Goal: Task Accomplishment & Management: Complete application form

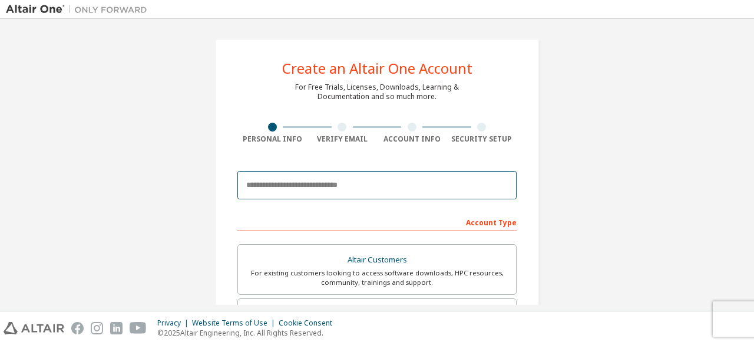
click at [266, 179] on input "email" at bounding box center [377, 185] width 279 height 28
type input "**********"
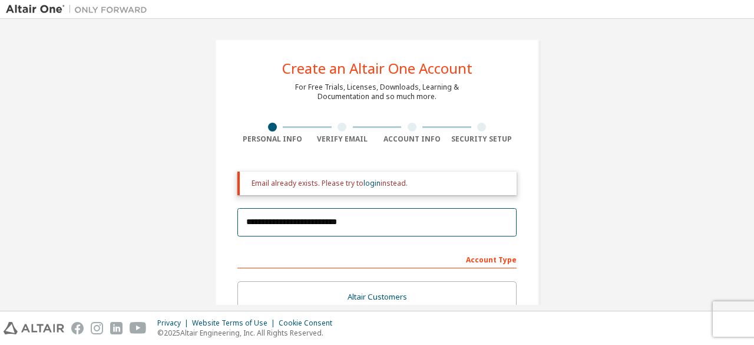
scroll to position [245, 0]
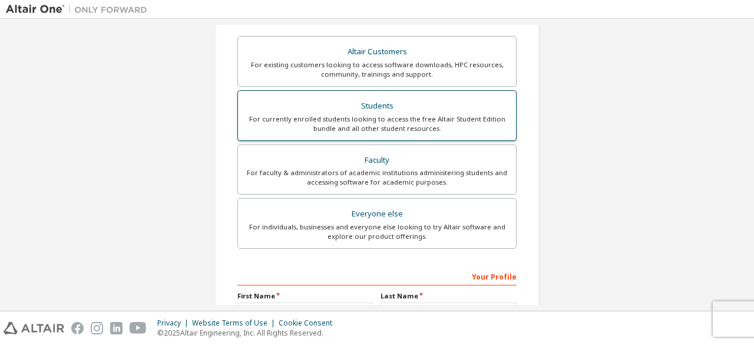
click at [442, 108] on div "Students" at bounding box center [377, 106] width 264 height 17
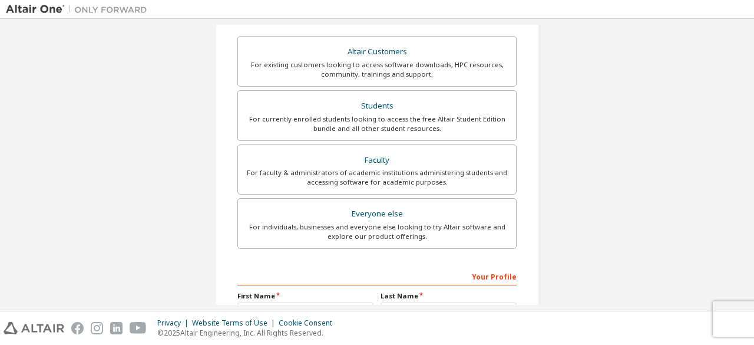
click at [565, 148] on div "**********" at bounding box center [377, 111] width 743 height 662
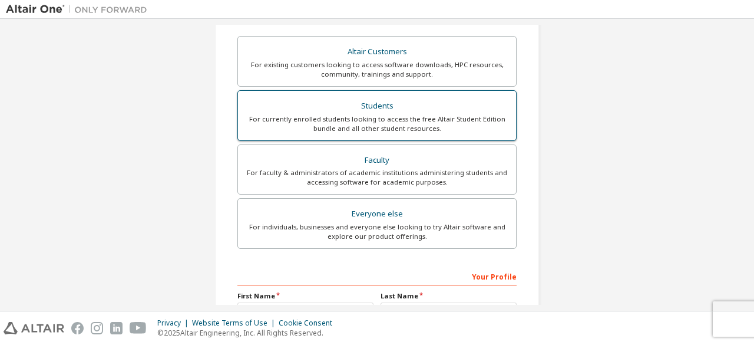
click at [454, 122] on div "For currently enrolled students looking to access the free Altair Student Editi…" at bounding box center [377, 123] width 264 height 19
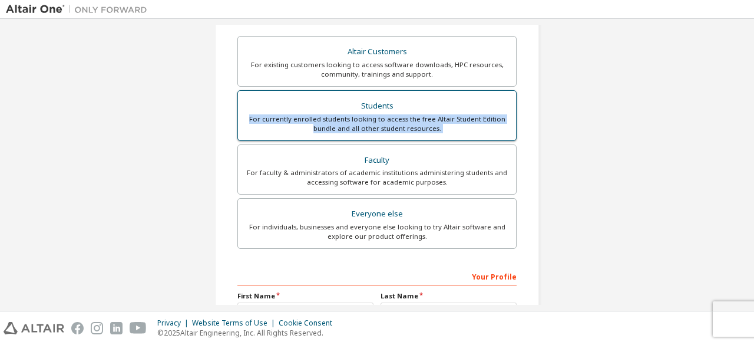
click at [454, 122] on div "For currently enrolled students looking to access the free Altair Student Editi…" at bounding box center [377, 123] width 264 height 19
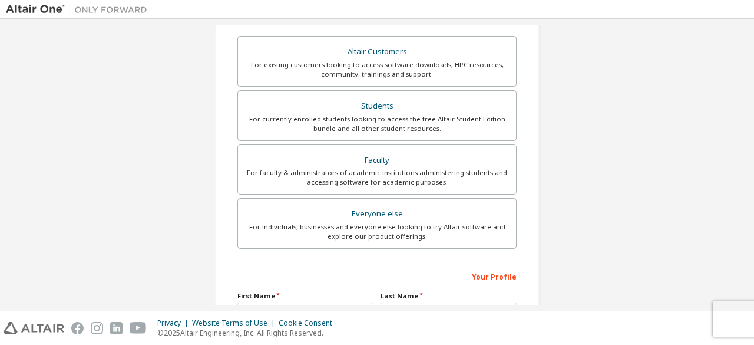
click at [594, 149] on div "**********" at bounding box center [377, 111] width 743 height 662
click at [58, 203] on div "**********" at bounding box center [377, 111] width 743 height 662
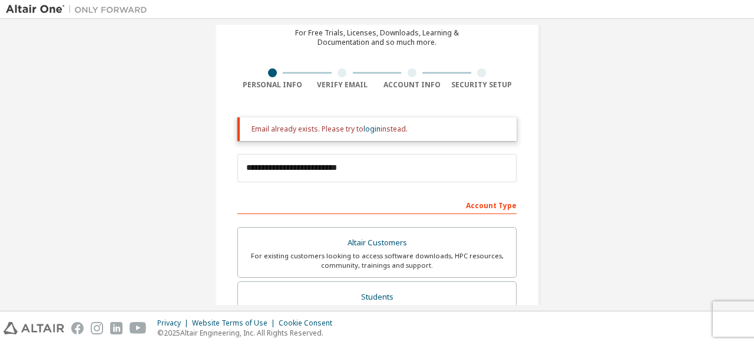
scroll to position [0, 0]
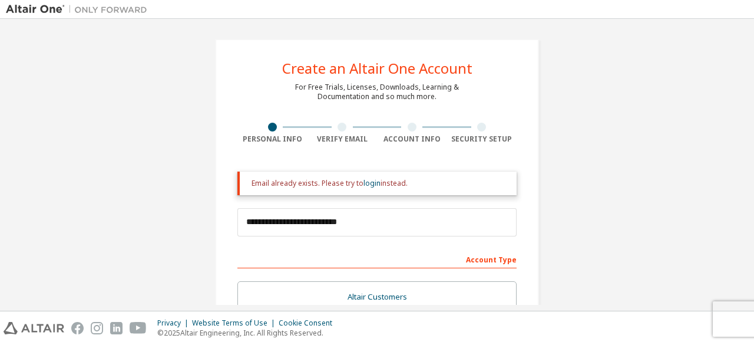
click at [338, 130] on div at bounding box center [342, 127] width 9 height 9
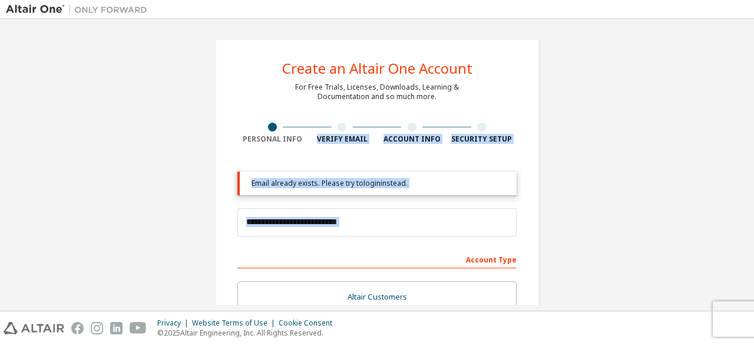
drag, startPoint x: 338, startPoint y: 130, endPoint x: 369, endPoint y: 266, distance: 139.5
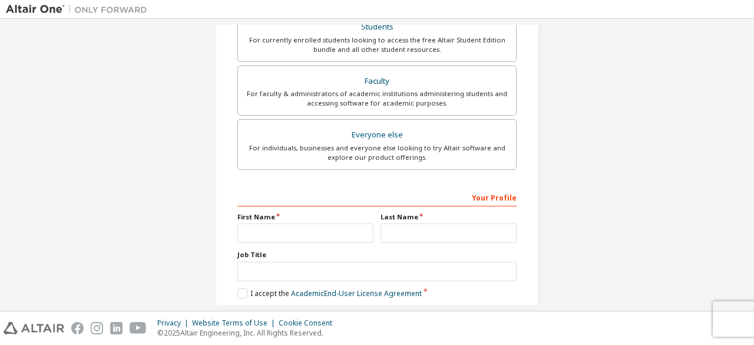
scroll to position [378, 0]
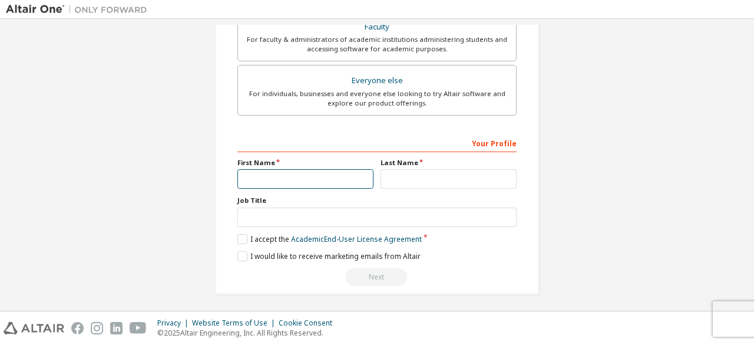
click at [304, 180] on input "text" at bounding box center [306, 178] width 136 height 19
type input "*********"
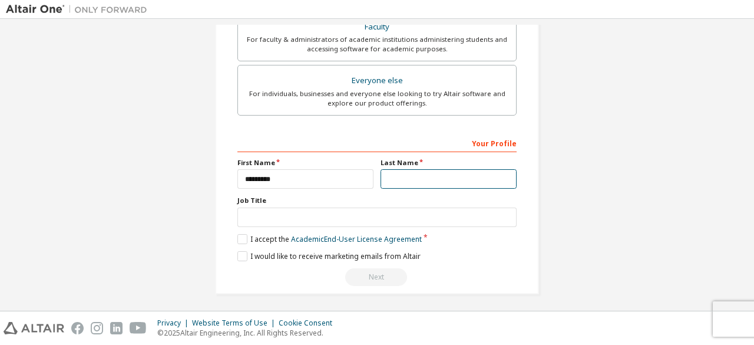
click at [397, 175] on input "text" at bounding box center [449, 178] width 136 height 19
type input "********"
click at [245, 252] on label "I would like to receive marketing emails from Altair" at bounding box center [329, 256] width 183 height 10
click at [243, 238] on label "I accept the Academic End-User License Agreement" at bounding box center [330, 239] width 184 height 10
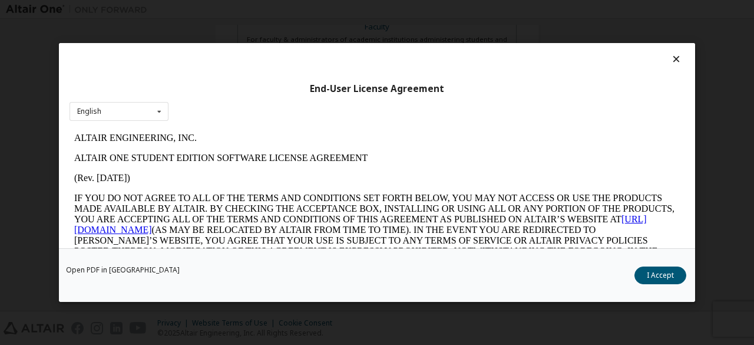
scroll to position [0, 0]
click at [651, 278] on button "I Accept" at bounding box center [661, 275] width 52 height 18
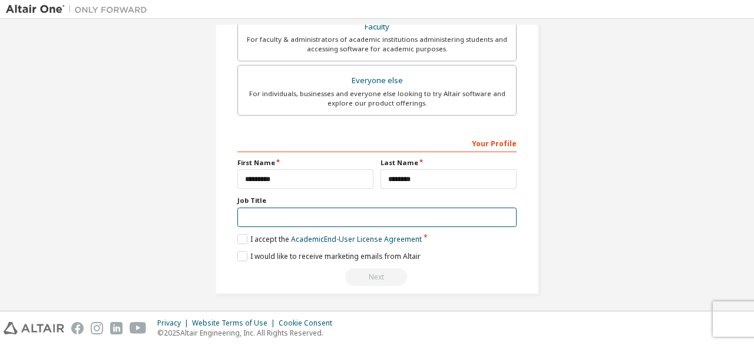
click at [306, 219] on input "text" at bounding box center [377, 216] width 279 height 19
click at [243, 213] on input "*******" at bounding box center [377, 216] width 279 height 19
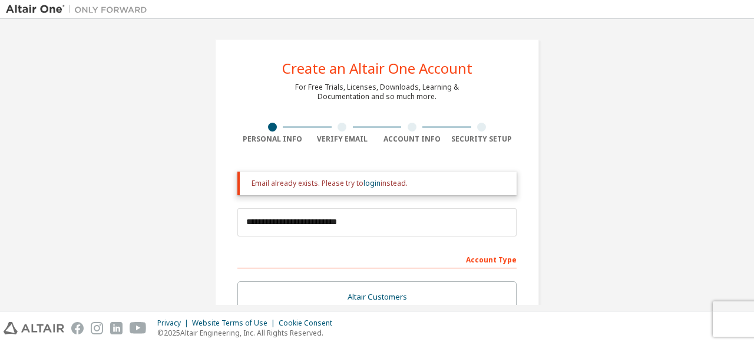
type input "*******"
click at [488, 259] on div "Account Type" at bounding box center [377, 258] width 279 height 19
click at [494, 259] on div "Account Type" at bounding box center [377, 258] width 279 height 19
click at [496, 260] on div "Account Type" at bounding box center [377, 258] width 279 height 19
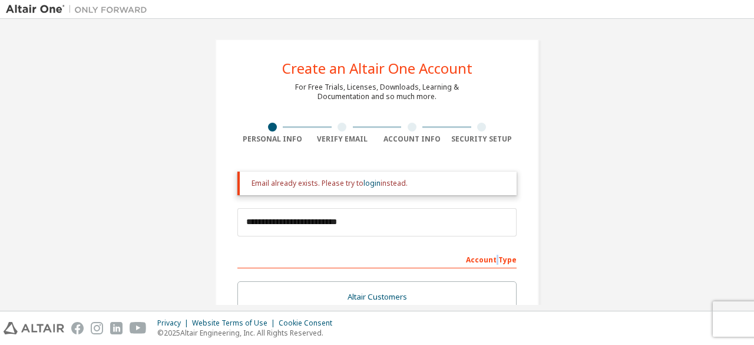
click at [496, 260] on div "Account Type" at bounding box center [377, 258] width 279 height 19
drag, startPoint x: 496, startPoint y: 260, endPoint x: 504, endPoint y: 261, distance: 8.3
click at [504, 261] on div "Account Type" at bounding box center [377, 258] width 279 height 19
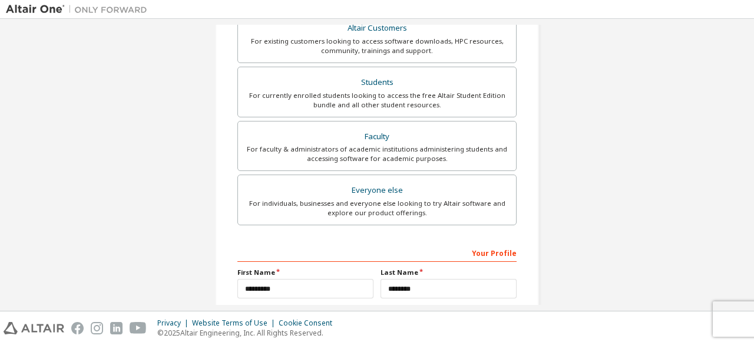
scroll to position [378, 0]
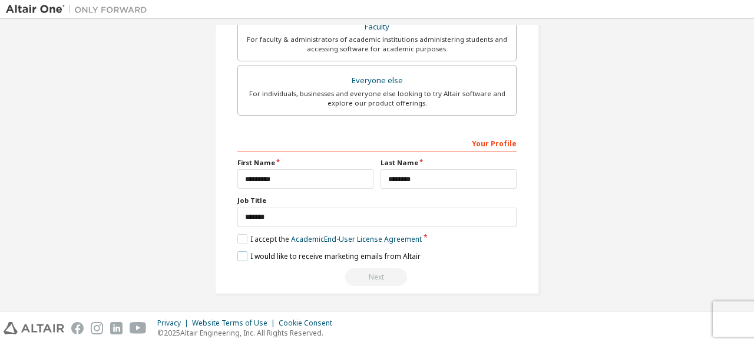
click at [376, 251] on label "I would like to receive marketing emails from Altair" at bounding box center [329, 256] width 183 height 10
click at [355, 235] on link "Academic End-User License Agreement" at bounding box center [356, 239] width 131 height 10
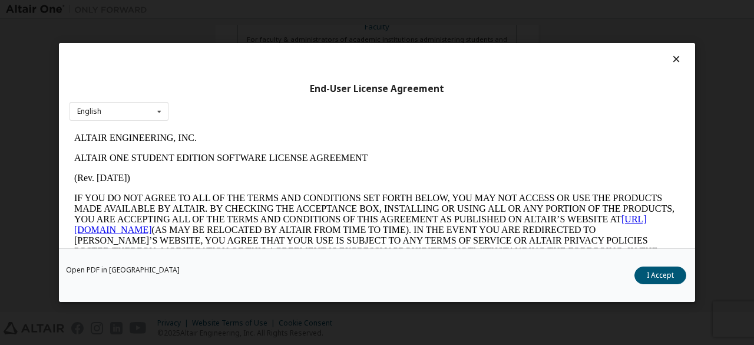
scroll to position [0, 0]
click at [658, 268] on button "I Accept" at bounding box center [661, 275] width 52 height 18
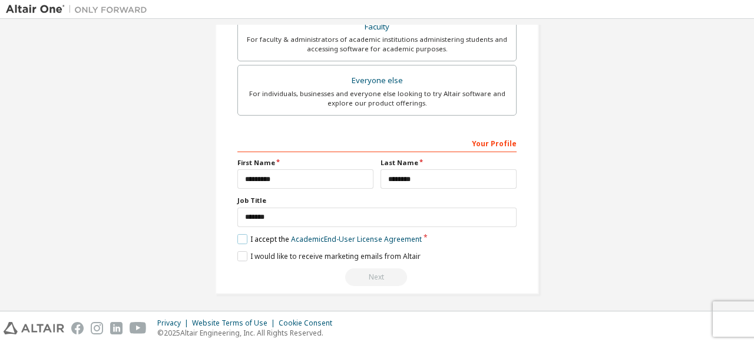
click at [241, 236] on label "I accept the Academic End-User License Agreement" at bounding box center [330, 239] width 184 height 10
click at [238, 236] on label "I accept the Academic End-User License Agreement" at bounding box center [330, 239] width 184 height 10
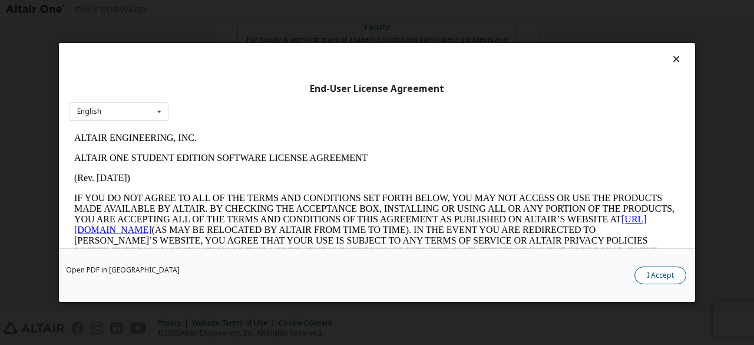
click at [640, 277] on button "I Accept" at bounding box center [661, 275] width 52 height 18
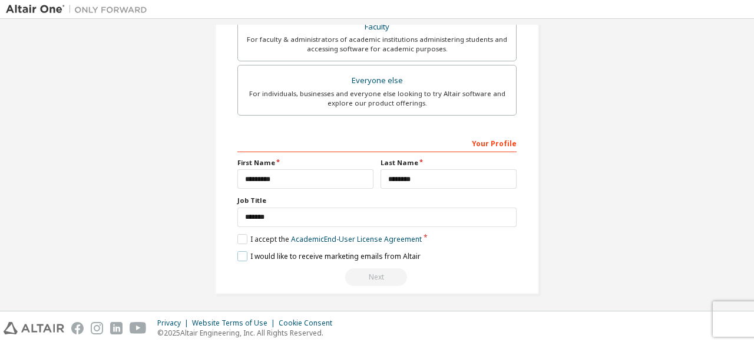
click at [240, 252] on label "I would like to receive marketing emails from Altair" at bounding box center [329, 256] width 183 height 10
click at [365, 274] on div "Next" at bounding box center [377, 277] width 279 height 18
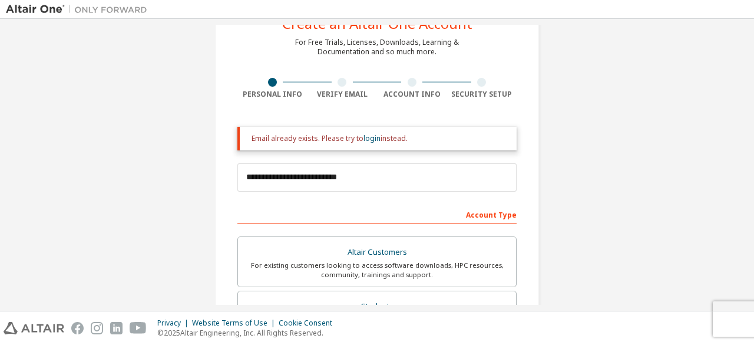
scroll to position [45, 0]
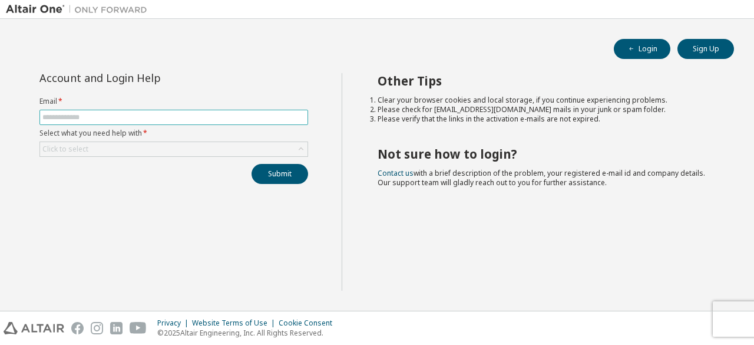
click at [199, 119] on input "text" at bounding box center [173, 117] width 263 height 9
type input "**********"
click at [290, 180] on button "Submit" at bounding box center [280, 174] width 57 height 20
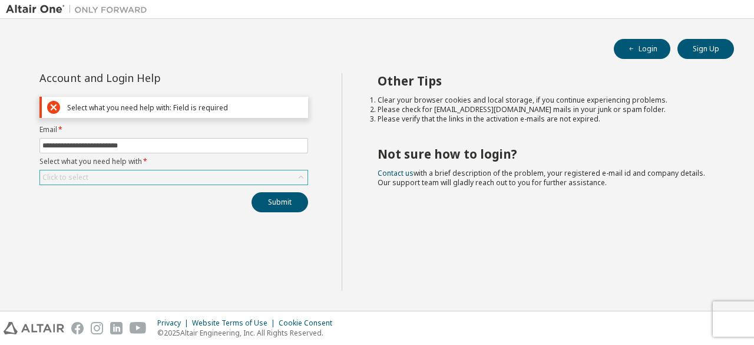
click at [286, 180] on div "Click to select" at bounding box center [174, 177] width 268 height 14
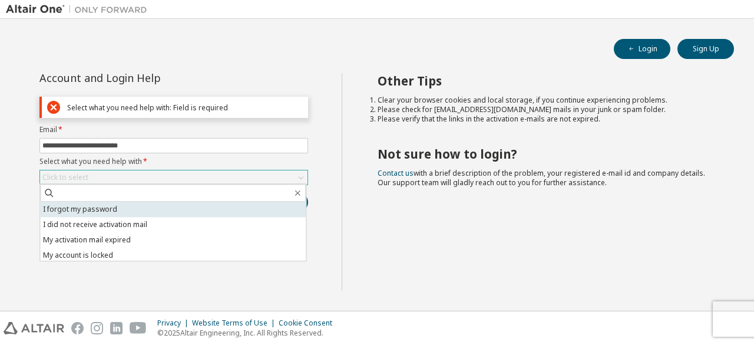
click at [108, 209] on li "I forgot my password" at bounding box center [173, 209] width 266 height 15
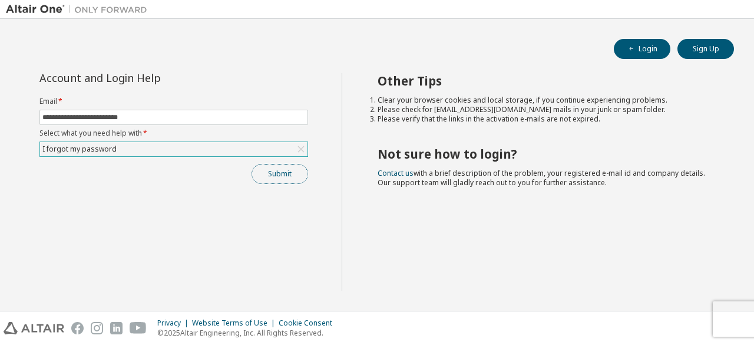
click at [278, 179] on button "Submit" at bounding box center [280, 174] width 57 height 20
click at [405, 259] on div "Other Tips Clear your browser cookies and local storage, if you continue experi…" at bounding box center [545, 181] width 407 height 217
click at [640, 50] on button "Login" at bounding box center [642, 49] width 57 height 20
